Goal: Task Accomplishment & Management: Manage account settings

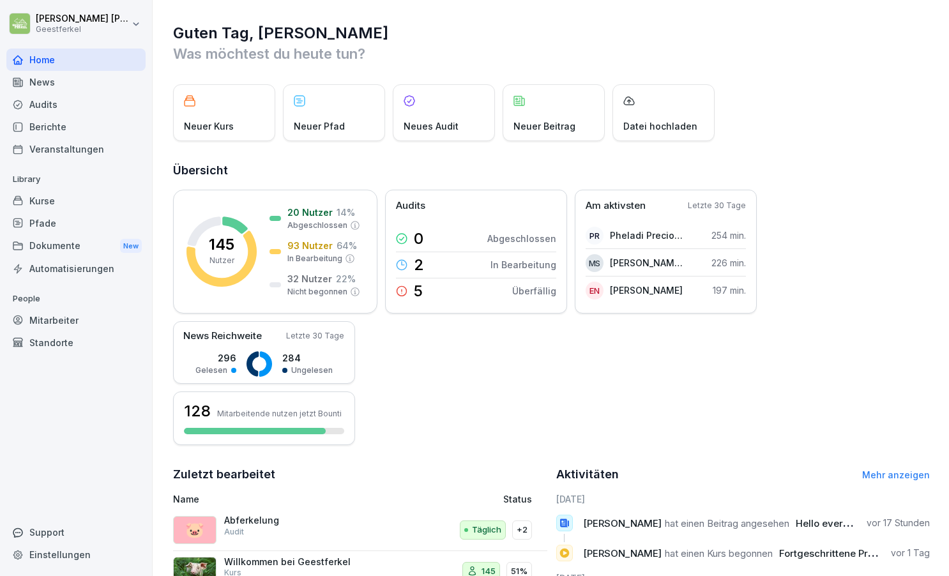
click at [56, 319] on div "Mitarbeiter" at bounding box center [75, 320] width 139 height 22
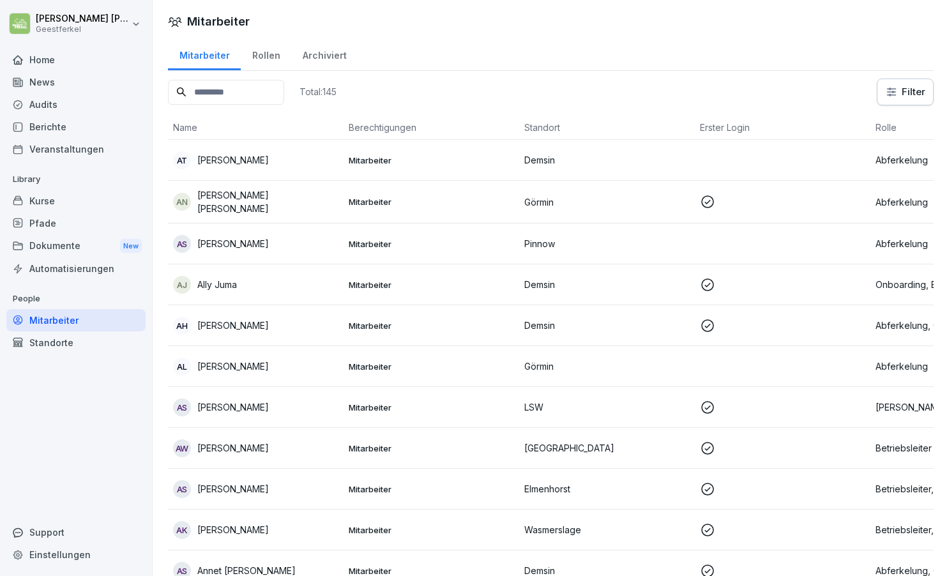
click at [236, 98] on input at bounding box center [226, 92] width 116 height 25
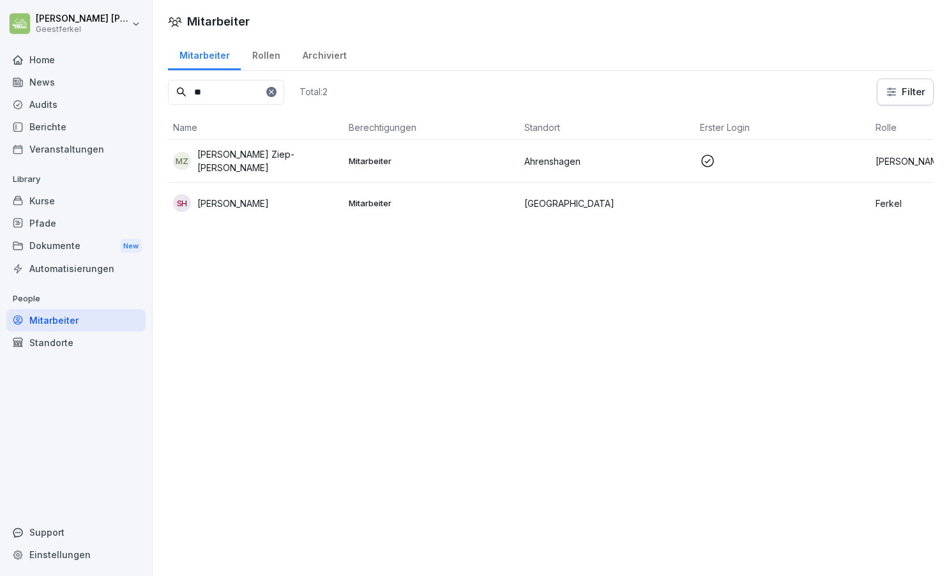
click at [272, 159] on p "[PERSON_NAME] Ziep-[PERSON_NAME]" at bounding box center [267, 161] width 141 height 27
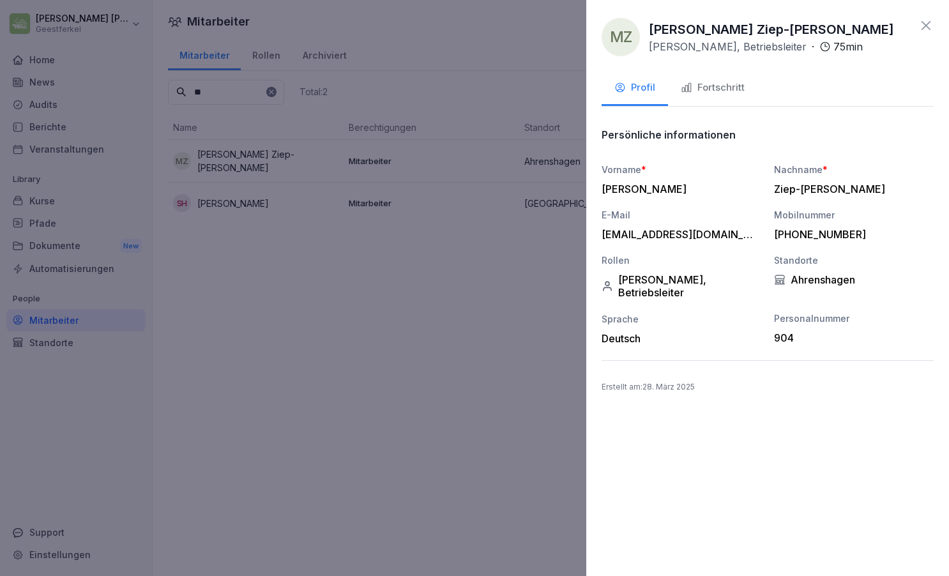
click at [926, 24] on icon at bounding box center [926, 25] width 15 height 15
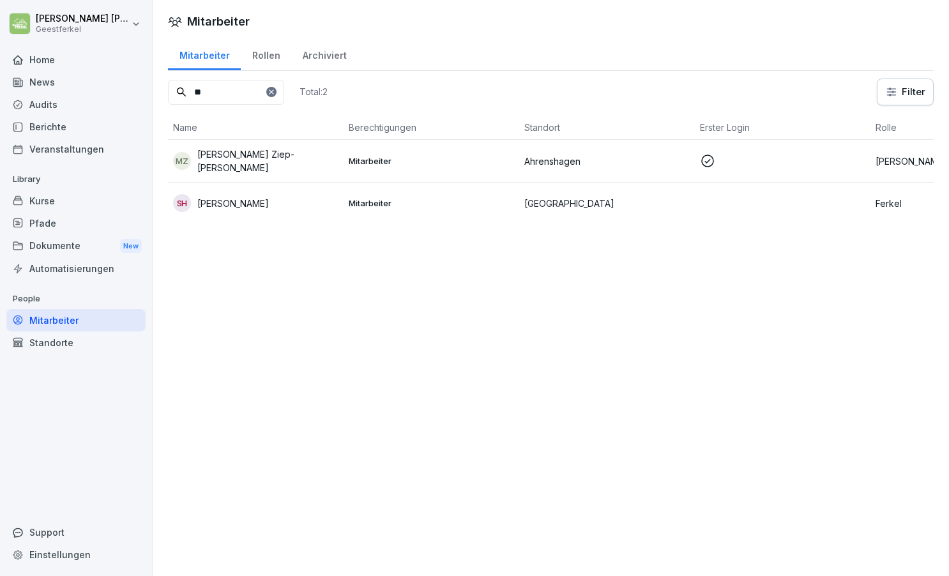
click at [421, 157] on p "Mitarbeiter" at bounding box center [431, 160] width 165 height 11
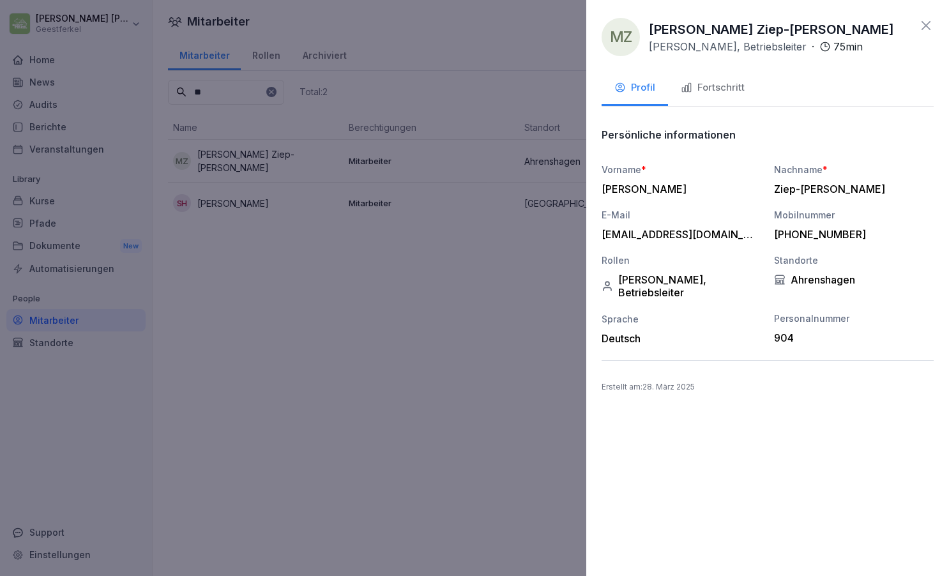
click at [720, 85] on div "Fortschritt" at bounding box center [713, 87] width 64 height 15
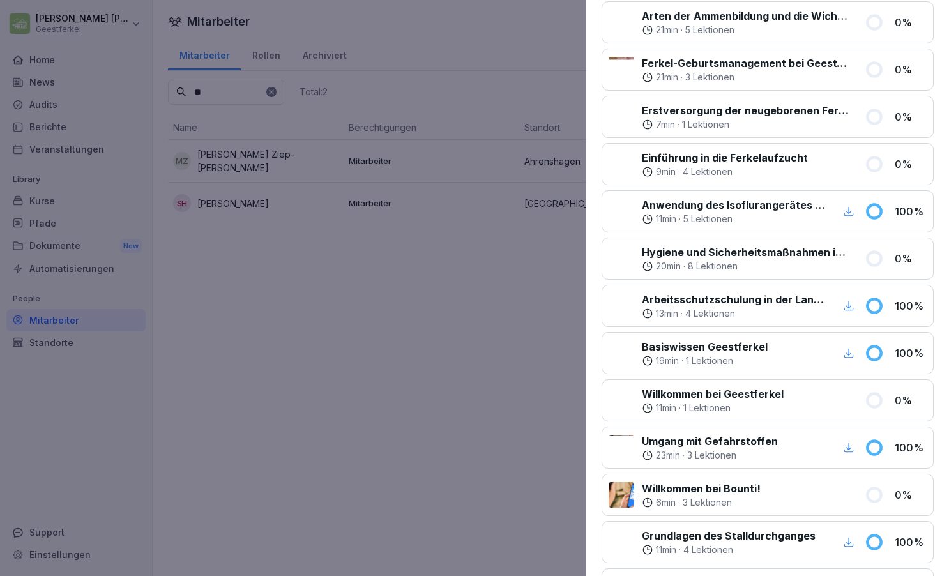
scroll to position [318, 0]
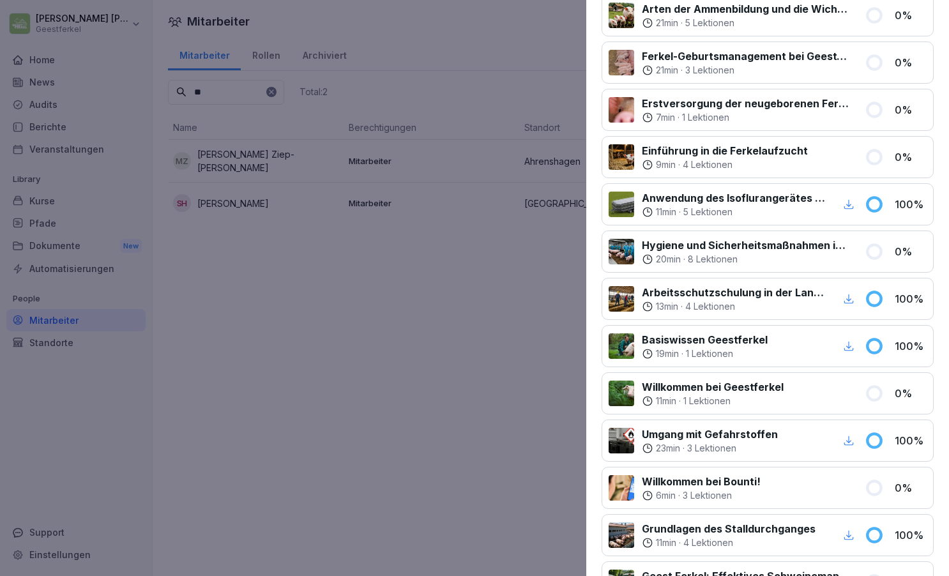
click at [849, 298] on icon "button" at bounding box center [850, 299] width 10 height 10
click at [848, 344] on icon "button" at bounding box center [848, 346] width 11 height 11
click at [534, 319] on div at bounding box center [474, 288] width 949 height 576
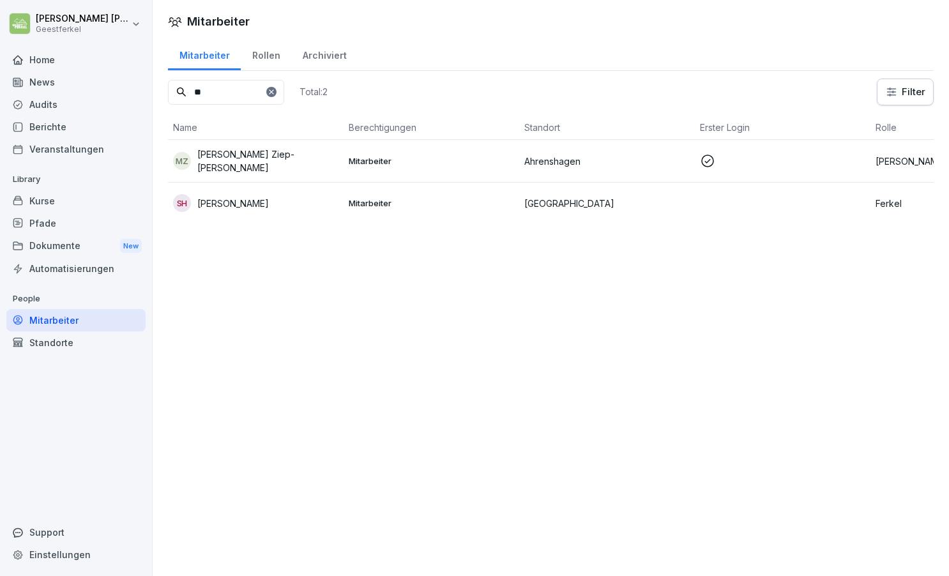
click at [767, 158] on p at bounding box center [782, 160] width 165 height 15
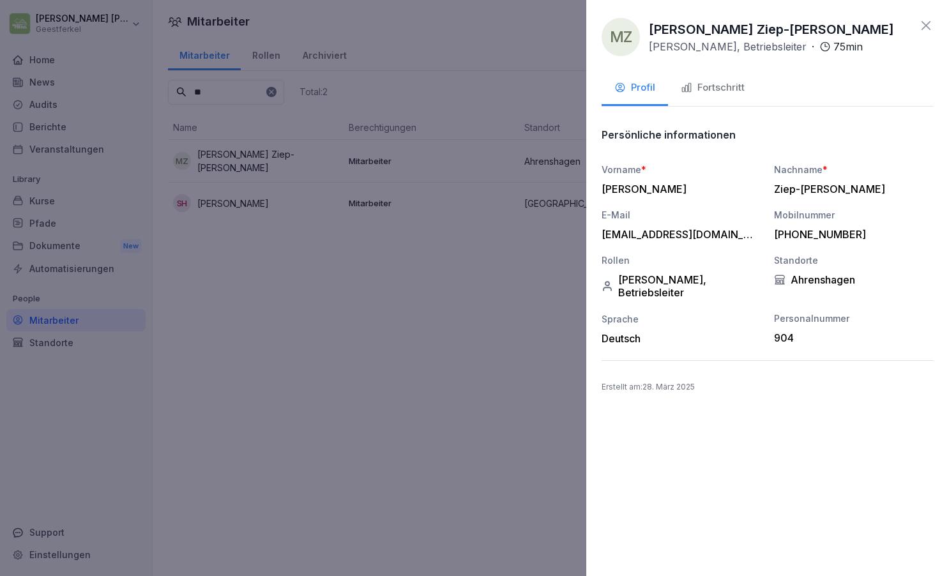
click at [728, 88] on div "Fortschritt" at bounding box center [713, 87] width 64 height 15
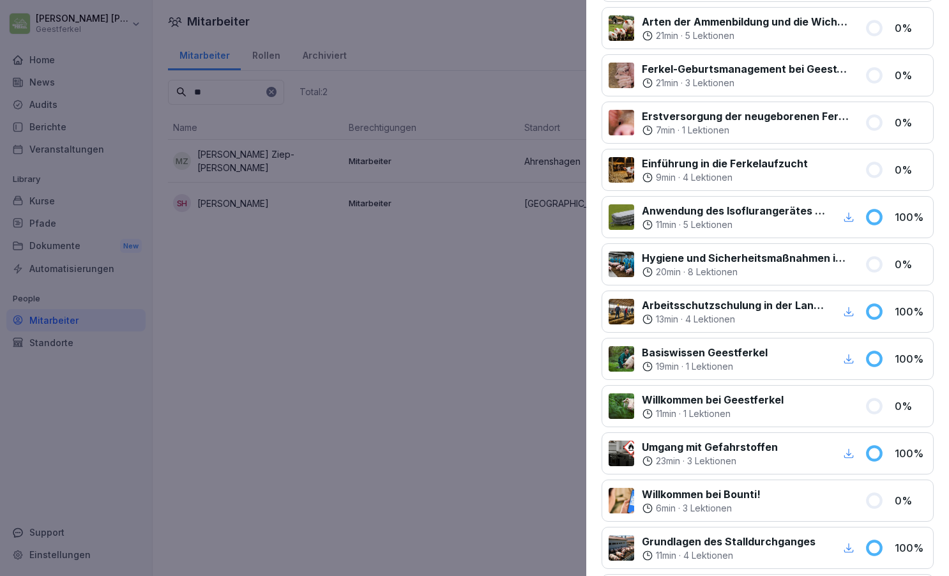
scroll to position [316, 0]
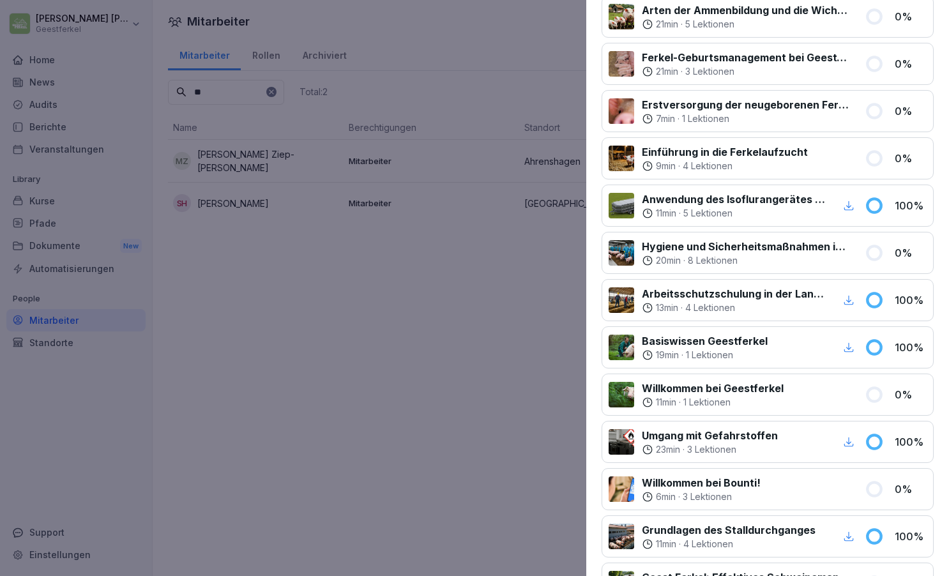
click at [850, 346] on icon "button" at bounding box center [848, 347] width 11 height 11
click at [848, 440] on icon "button" at bounding box center [848, 441] width 11 height 11
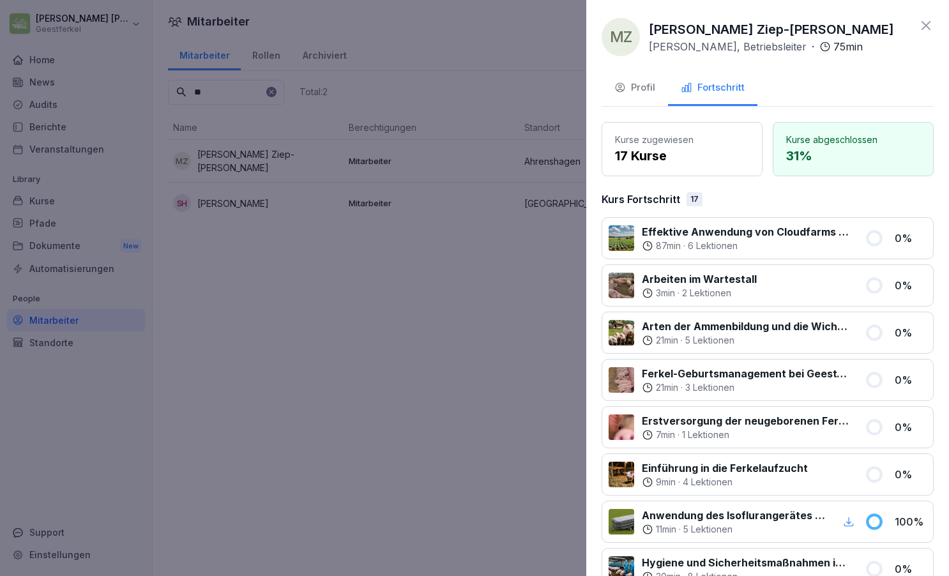
scroll to position [0, 0]
click at [929, 27] on icon at bounding box center [926, 25] width 15 height 15
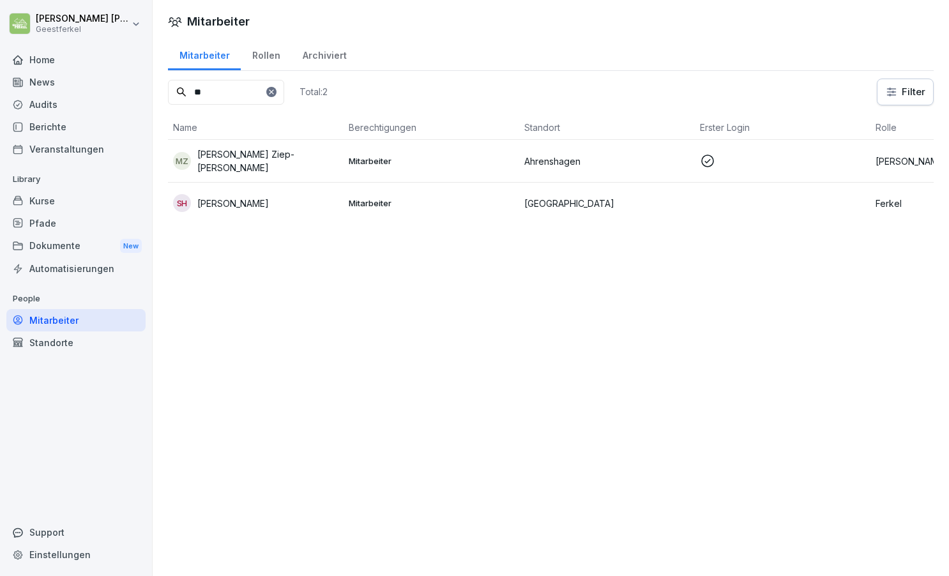
click at [212, 93] on input "**" at bounding box center [226, 92] width 116 height 25
type input "*"
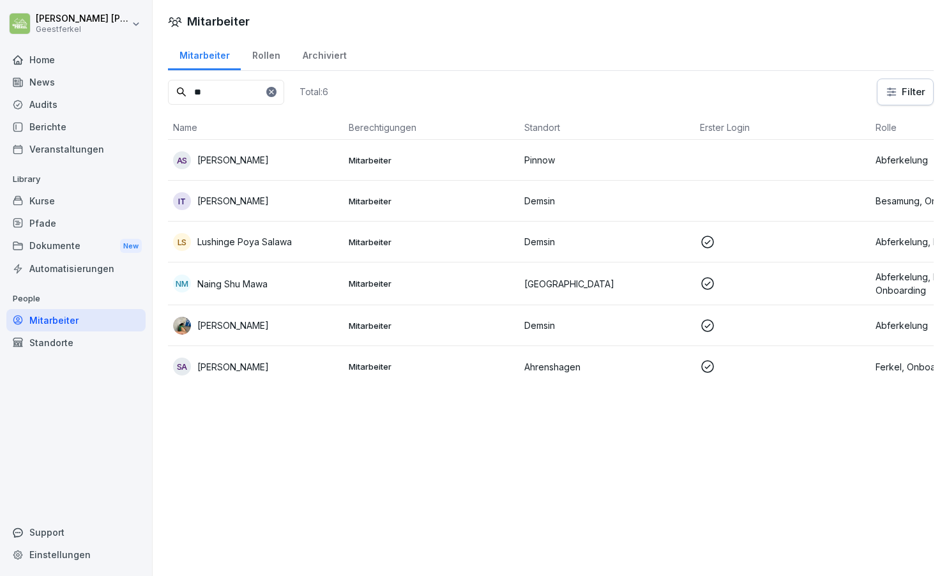
click at [266, 368] on p "[PERSON_NAME]" at bounding box center [233, 366] width 72 height 13
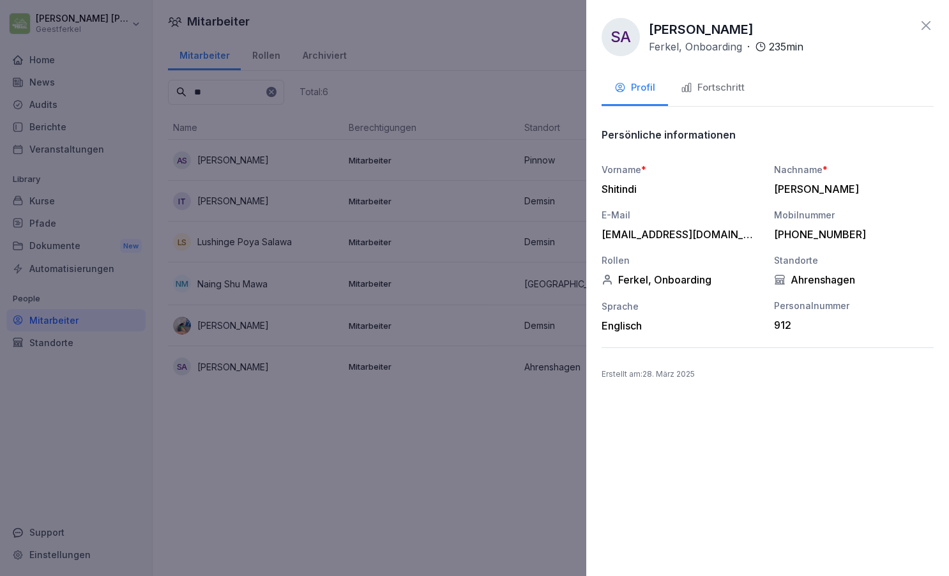
click at [720, 86] on div "Fortschritt" at bounding box center [713, 87] width 64 height 15
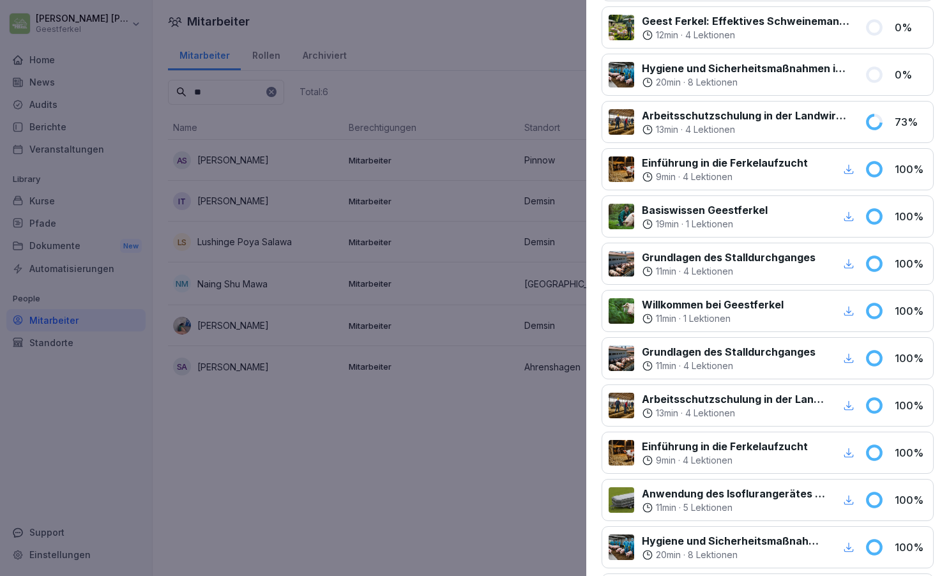
scroll to position [405, 0]
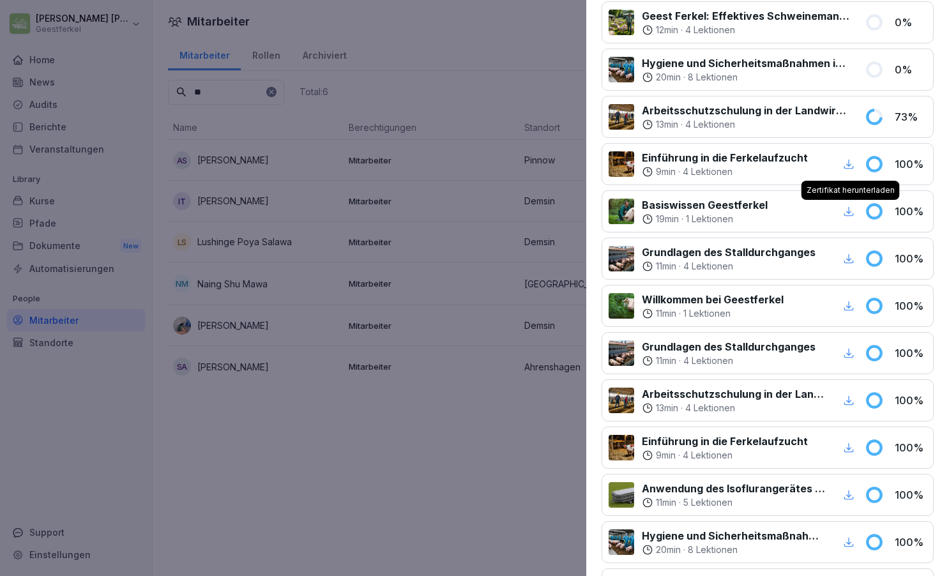
click at [848, 214] on icon "button" at bounding box center [848, 211] width 11 height 11
click at [848, 260] on icon "button" at bounding box center [848, 258] width 11 height 11
click at [850, 403] on icon "button" at bounding box center [848, 400] width 11 height 11
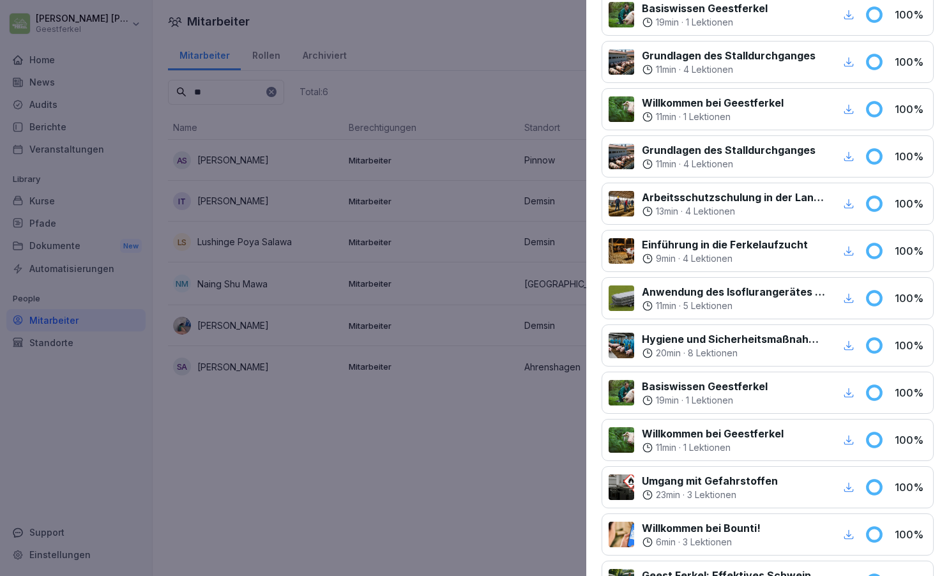
scroll to position [615, 0]
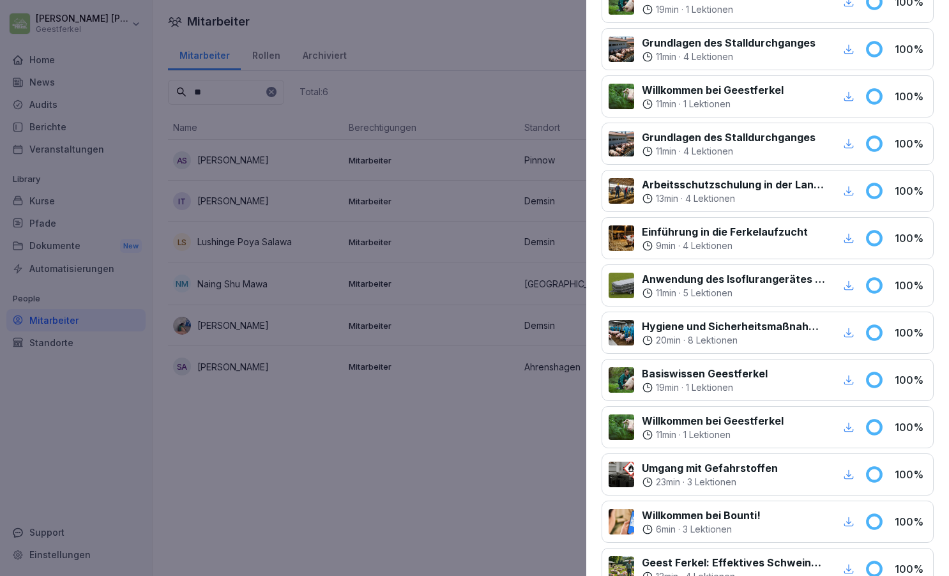
click at [849, 473] on icon "button" at bounding box center [850, 475] width 10 height 10
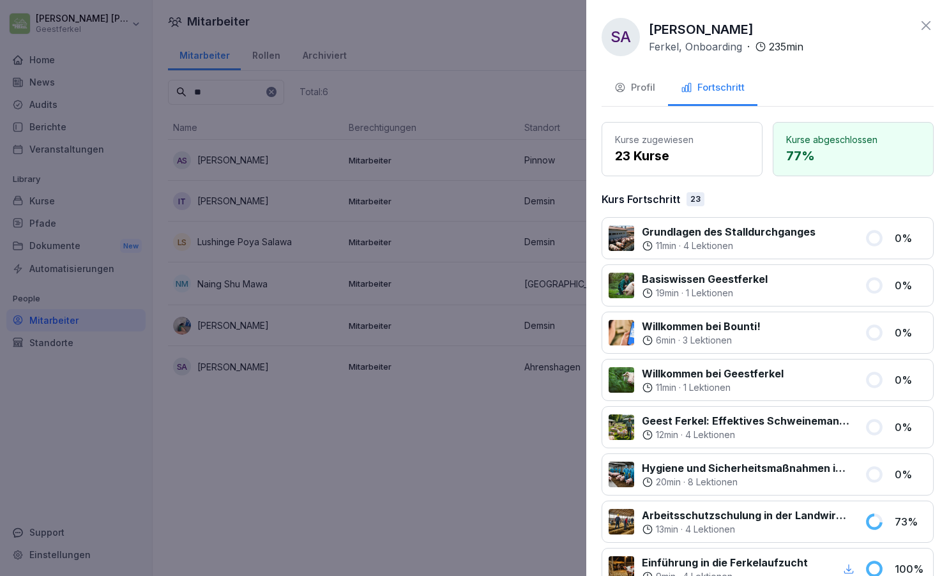
scroll to position [0, 0]
click at [924, 27] on icon at bounding box center [926, 25] width 9 height 9
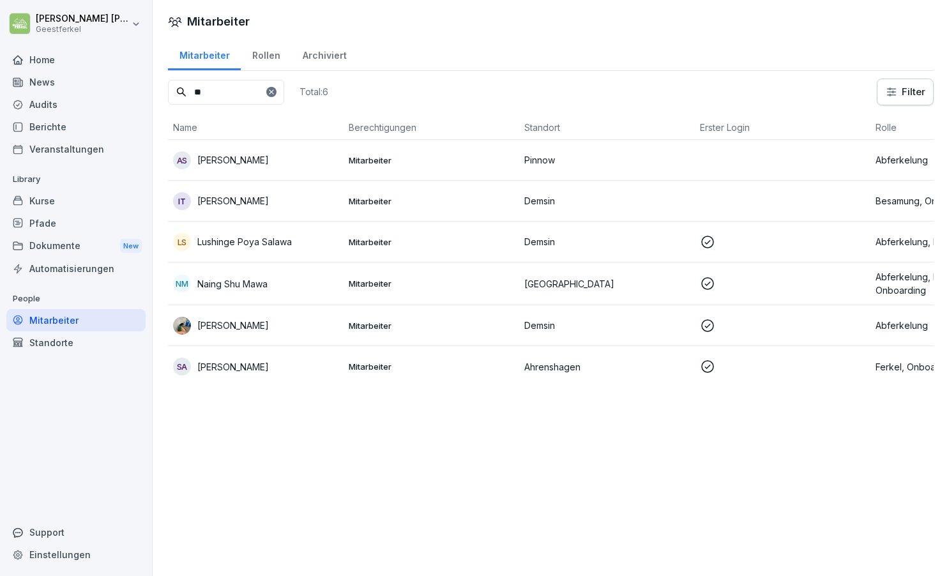
click at [215, 97] on input "**" at bounding box center [226, 92] width 116 height 25
type input "*"
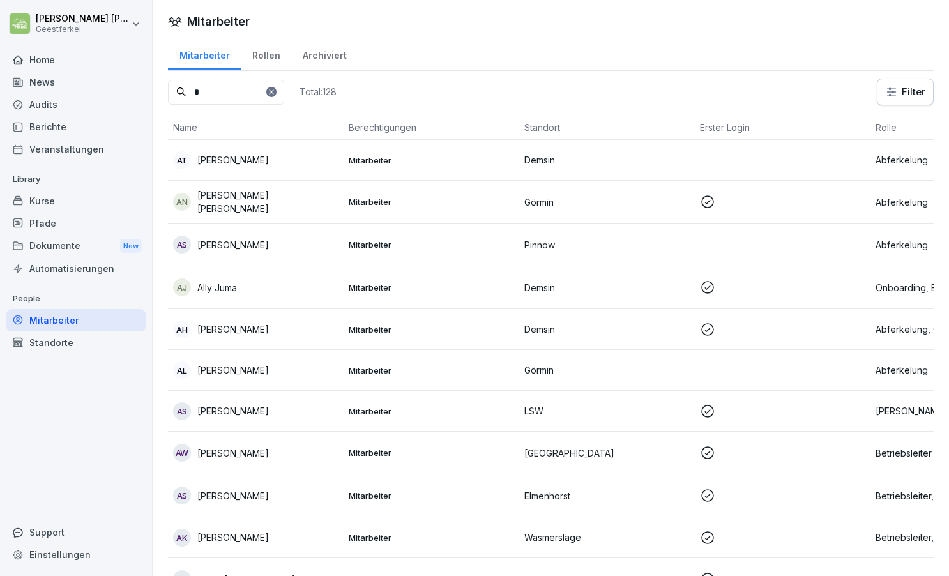
type input "*"
click at [277, 91] on div at bounding box center [271, 92] width 10 height 10
click at [271, 93] on input at bounding box center [226, 92] width 116 height 25
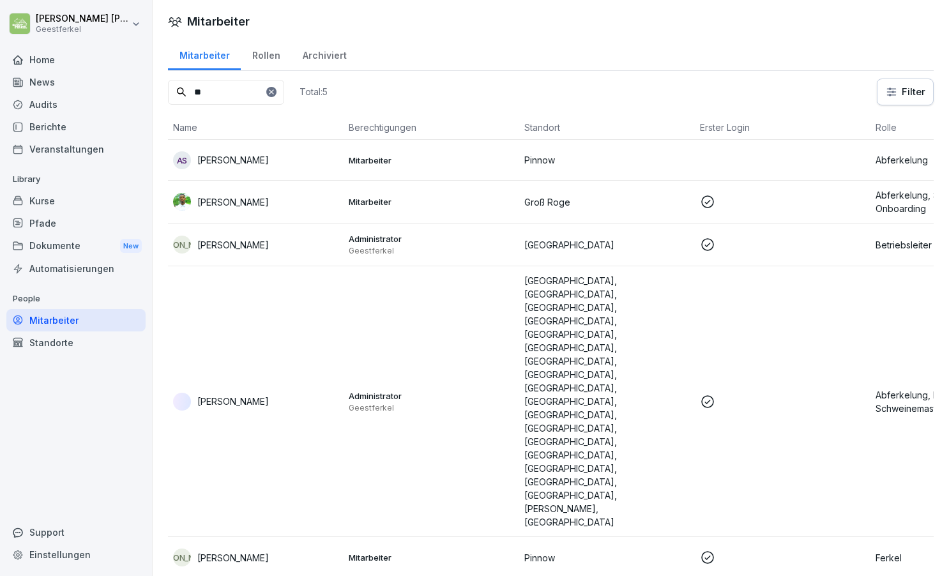
type input "*"
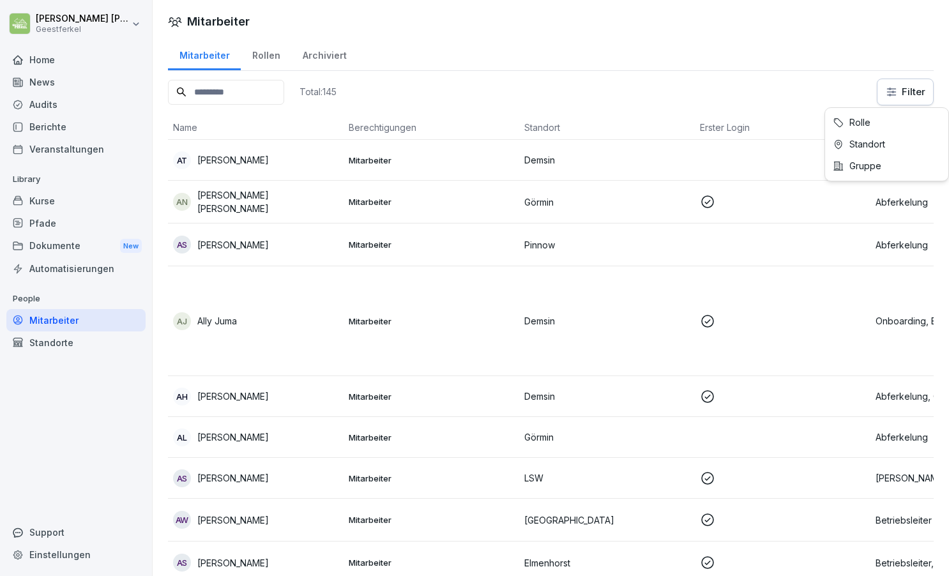
click at [900, 89] on html "[PERSON_NAME] Home News Audits Berichte Veranstaltungen Library Kurse Pfade Dok…" at bounding box center [474, 288] width 949 height 576
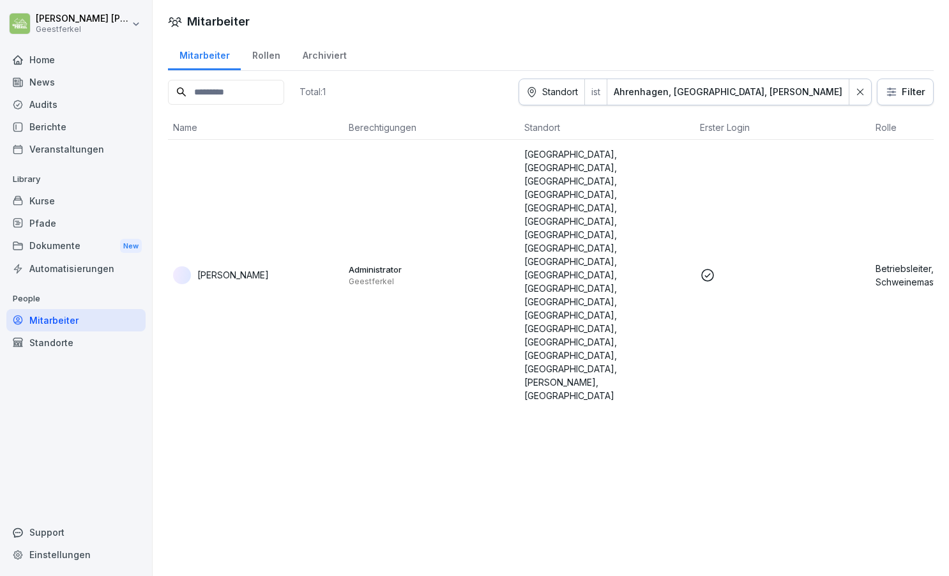
click at [857, 95] on icon at bounding box center [860, 92] width 9 height 9
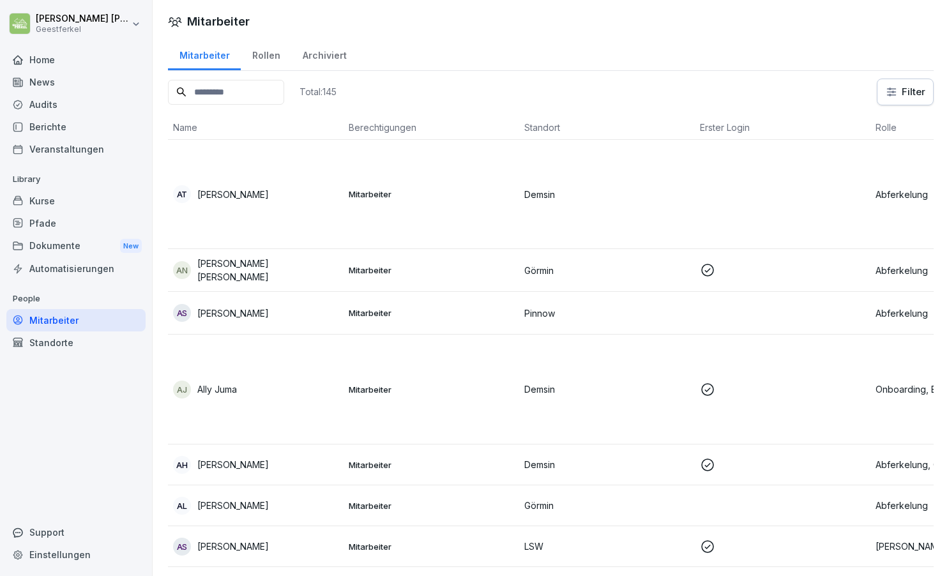
click at [228, 94] on input at bounding box center [226, 92] width 116 height 25
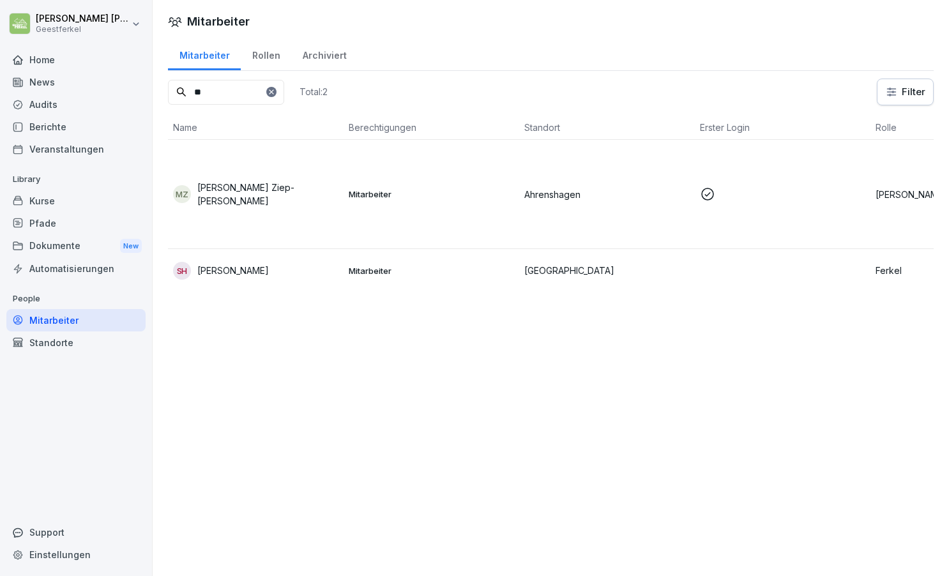
type input "*"
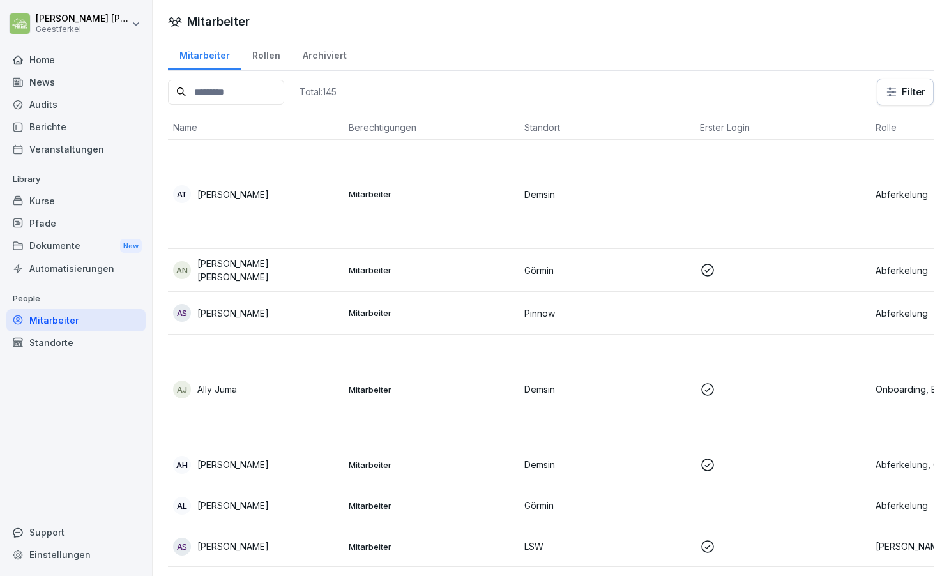
click at [905, 89] on html "[PERSON_NAME] Home News Audits Berichte Veranstaltungen Library Kurse Pfade Dok…" at bounding box center [474, 288] width 949 height 576
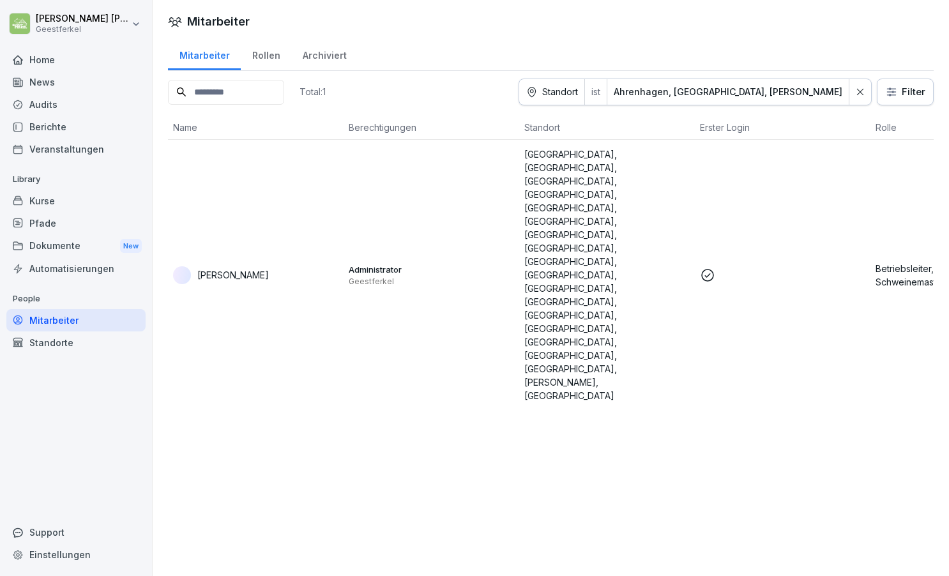
click at [859, 93] on icon at bounding box center [860, 92] width 9 height 9
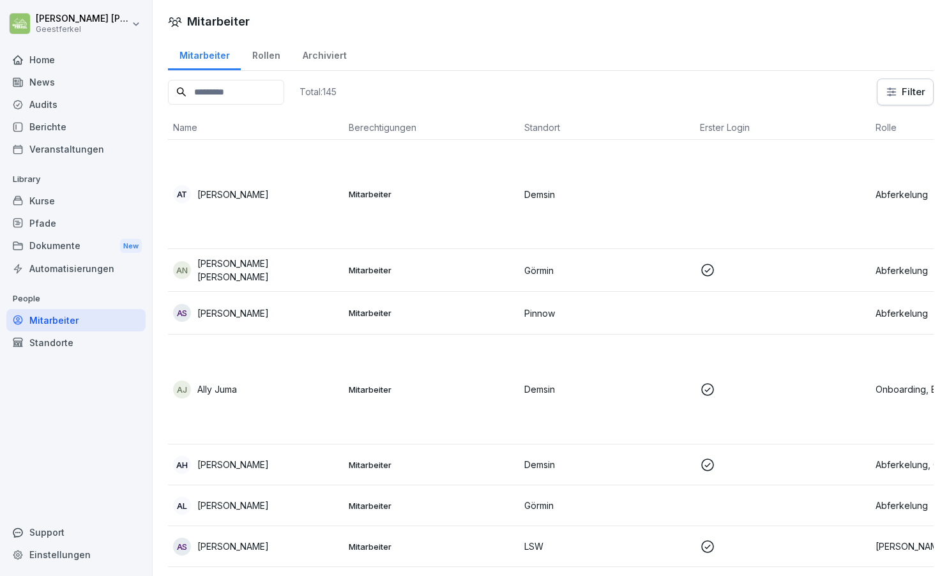
click at [540, 126] on th "Standort" at bounding box center [607, 128] width 176 height 24
click at [537, 102] on div "Total: 145 Filter" at bounding box center [551, 92] width 766 height 27
click at [540, 171] on td "Demsin" at bounding box center [607, 194] width 176 height 109
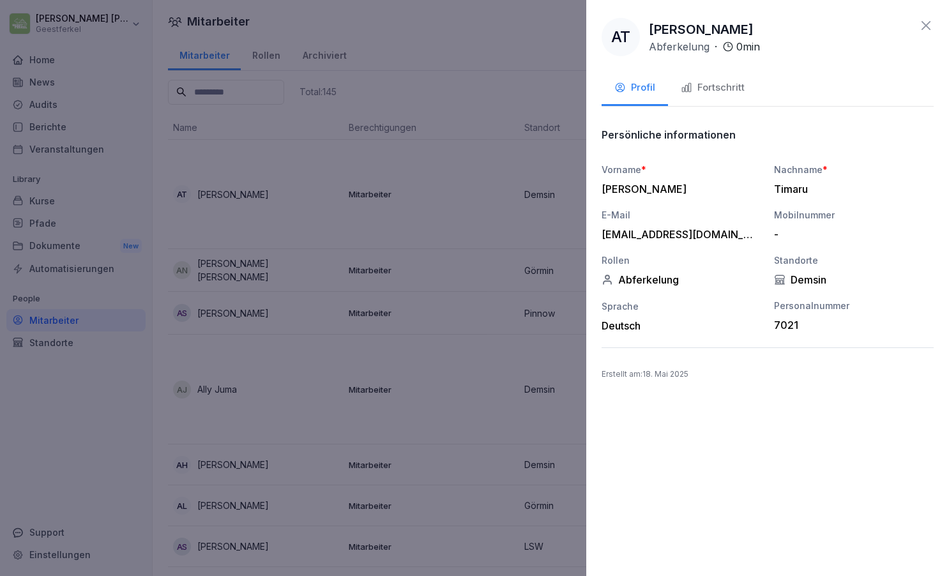
click at [926, 22] on icon at bounding box center [926, 25] width 15 height 15
